Goal: Navigation & Orientation: Find specific page/section

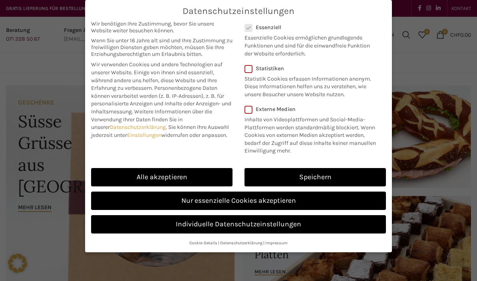
click at [155, 225] on link "Individuelle Datenschutzeinstellungen" at bounding box center [238, 224] width 295 height 18
checkbox input "false"
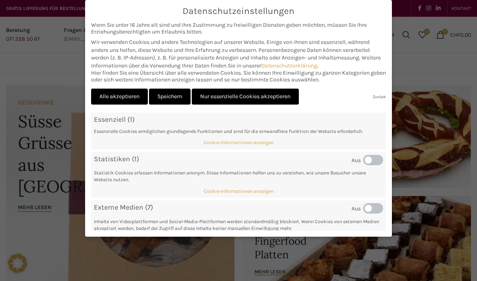
click at [232, 97] on link "Nur essenzielle Cookies akzeptieren" at bounding box center [245, 97] width 107 height 16
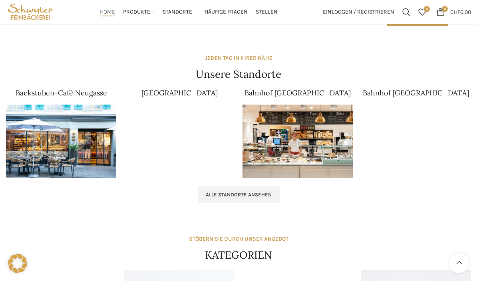
scroll to position [478, 0]
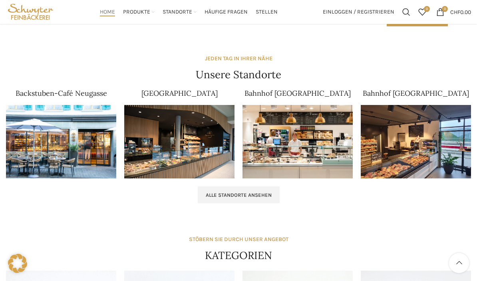
click at [123, 235] on div "STÖBERN SIE DURCH UNSER ANGEBOT KATEGORIEN" at bounding box center [238, 249] width 465 height 28
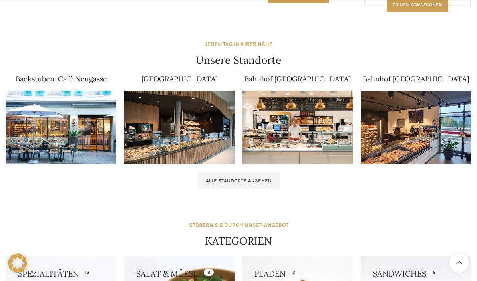
scroll to position [507, 0]
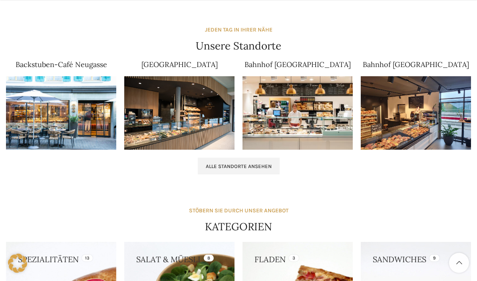
click at [219, 164] on span "Alle Standorte ansehen" at bounding box center [239, 167] width 66 height 6
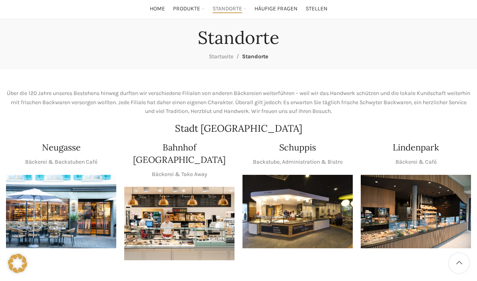
scroll to position [54, 0]
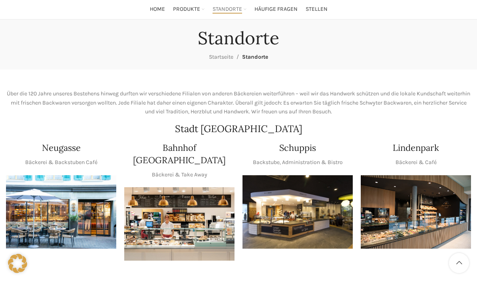
click at [407, 199] on img "1 / 1" at bounding box center [416, 212] width 110 height 74
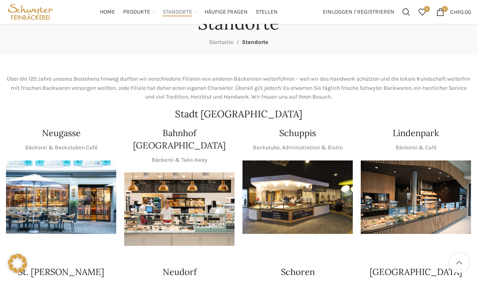
scroll to position [0, 0]
